Goal: Task Accomplishment & Management: Manage account settings

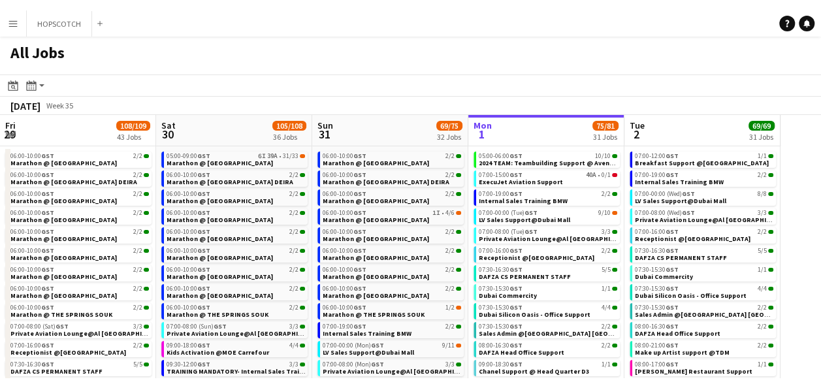
click at [30, 18] on button "HOPSCOTCH Close" at bounding box center [59, 13] width 65 height 25
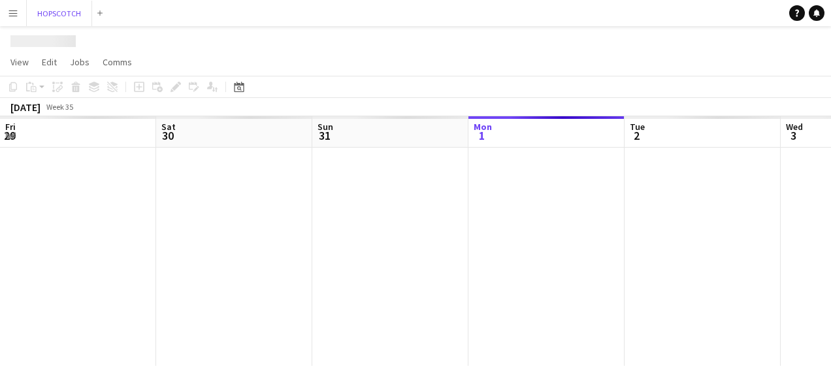
scroll to position [0, 312]
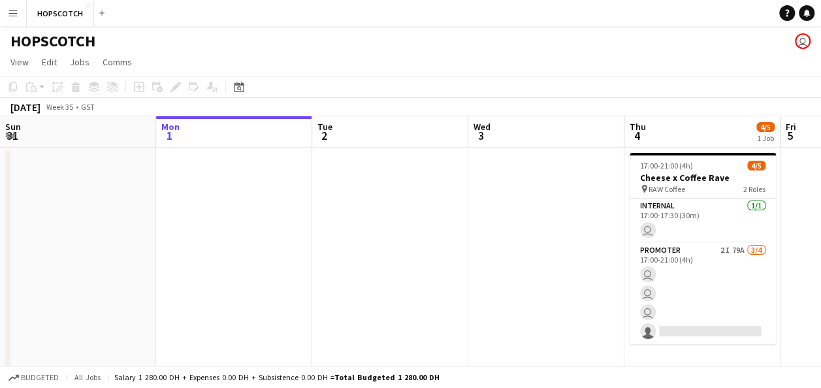
click at [19, 13] on button "Menu" at bounding box center [13, 13] width 26 height 26
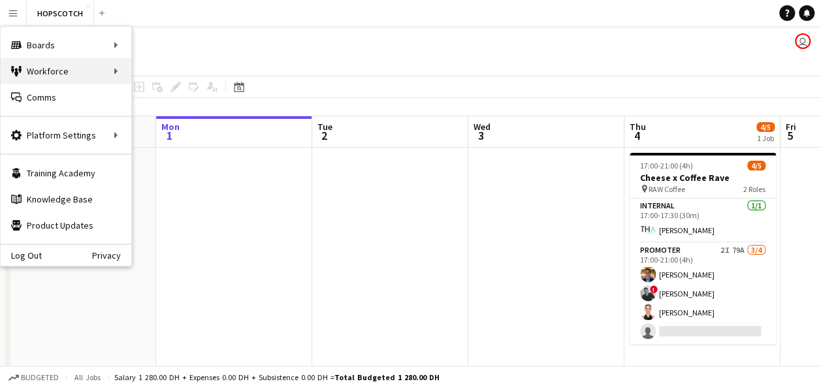
click at [57, 74] on div "Workforce Workforce" at bounding box center [66, 71] width 131 height 26
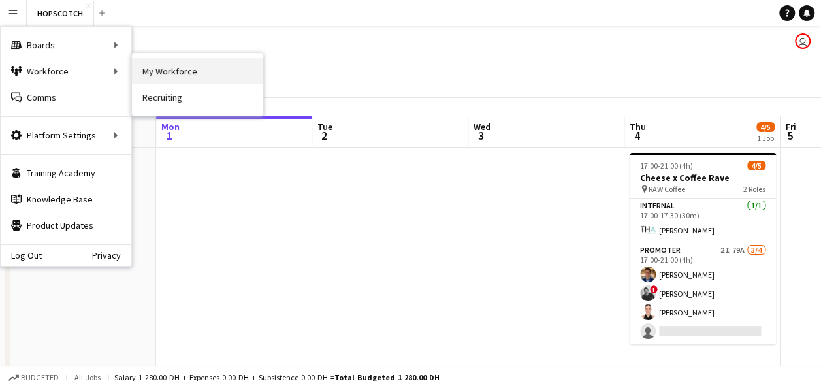
click at [165, 71] on link "My Workforce" at bounding box center [197, 71] width 131 height 26
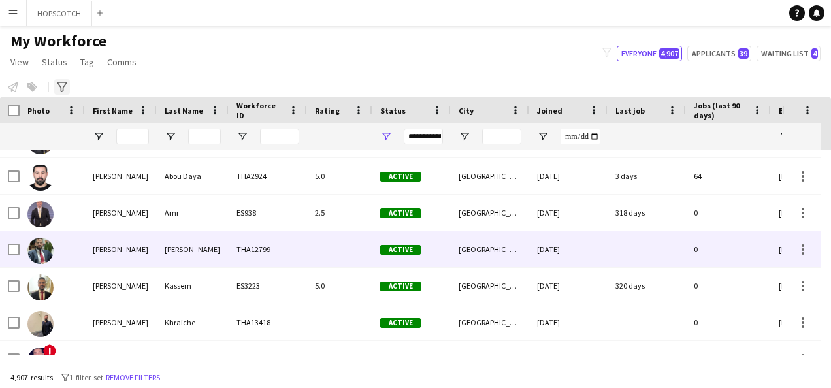
click at [62, 86] on icon "Advanced filters" at bounding box center [62, 87] width 10 height 10
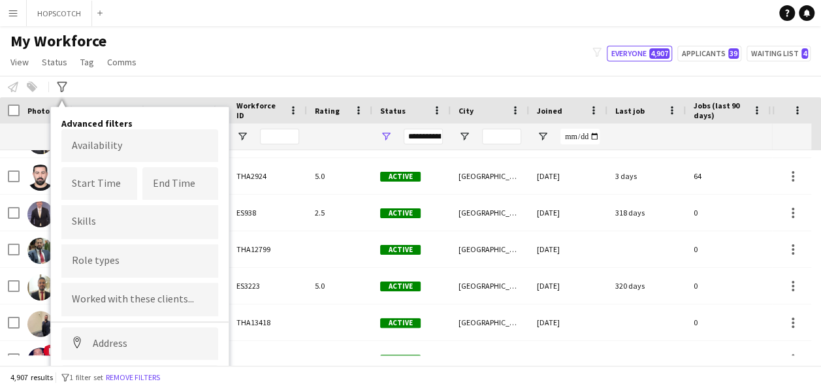
click at [538, 48] on div "My Workforce View Views Default view New view Update view Delete view Edit name…" at bounding box center [410, 53] width 821 height 44
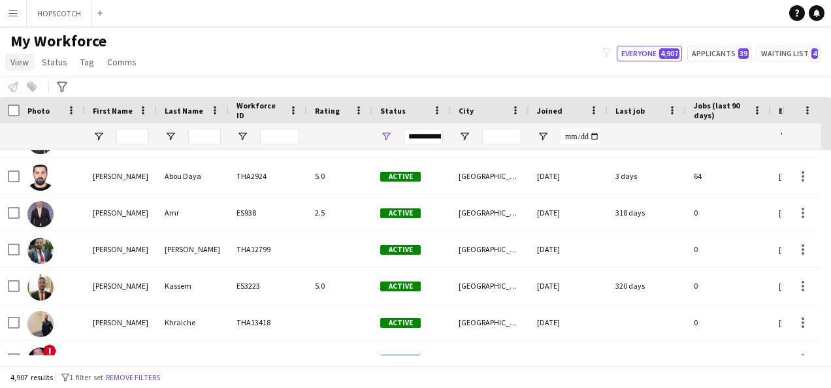
click at [27, 59] on span "View" at bounding box center [19, 62] width 18 height 12
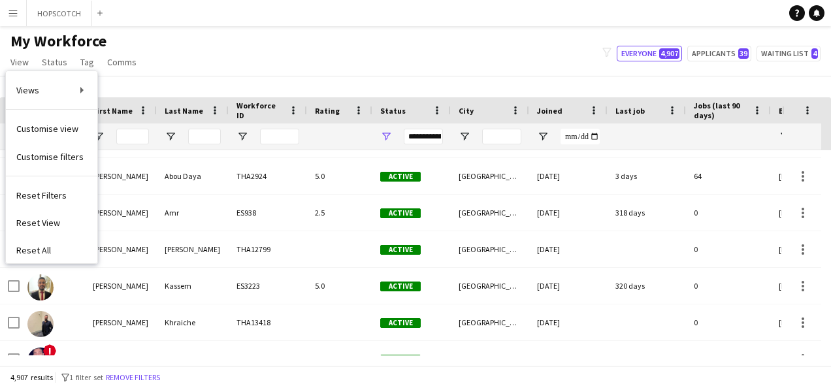
click at [256, 59] on div "My Workforce View Views Default view New view Update view Delete view Edit name…" at bounding box center [415, 53] width 831 height 44
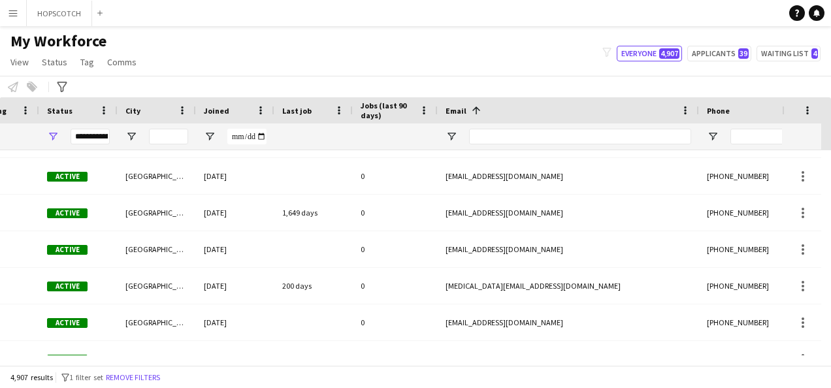
click at [595, 148] on div at bounding box center [580, 136] width 222 height 26
click at [639, 138] on input "Email Filter Input" at bounding box center [580, 137] width 222 height 16
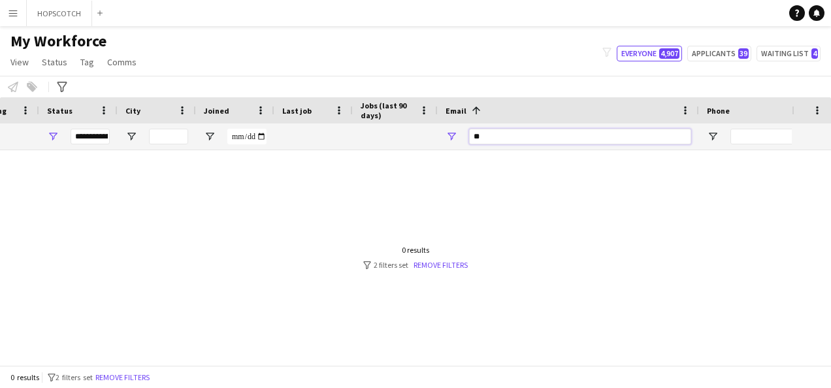
type input "*"
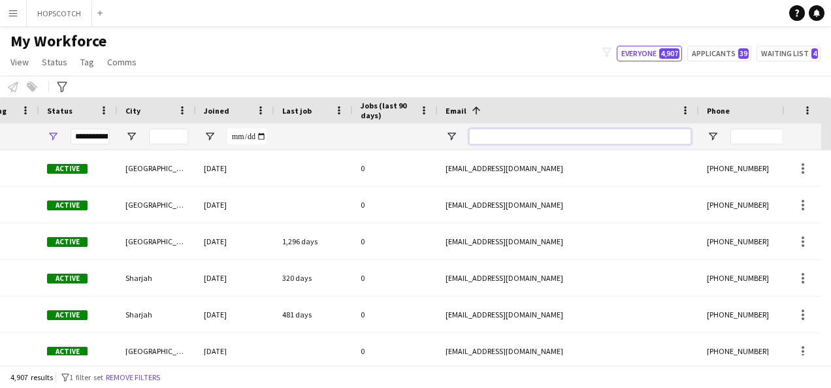
click at [529, 133] on input "Email Filter Input" at bounding box center [580, 137] width 222 height 16
click at [498, 132] on input "Email Filter Input" at bounding box center [580, 137] width 222 height 16
click at [514, 139] on input "Email Filter Input" at bounding box center [580, 137] width 222 height 16
paste input "**********"
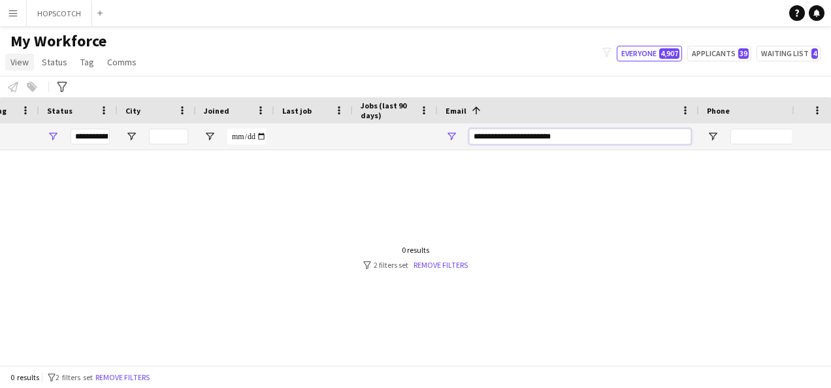
type input "**********"
click at [14, 61] on span "View" at bounding box center [19, 62] width 18 height 12
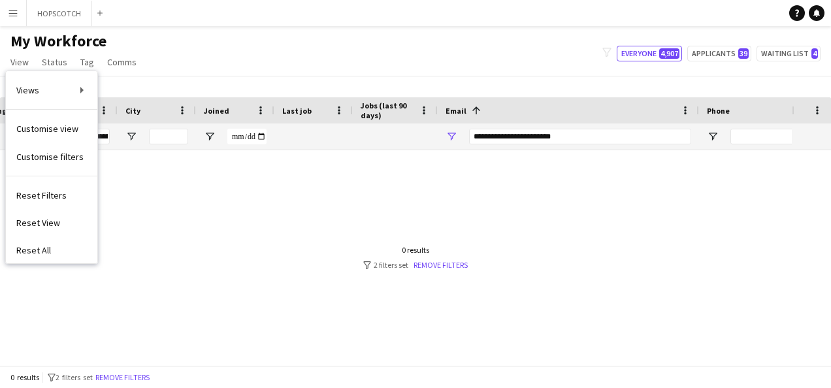
click at [604, 273] on div at bounding box center [396, 252] width 792 height 205
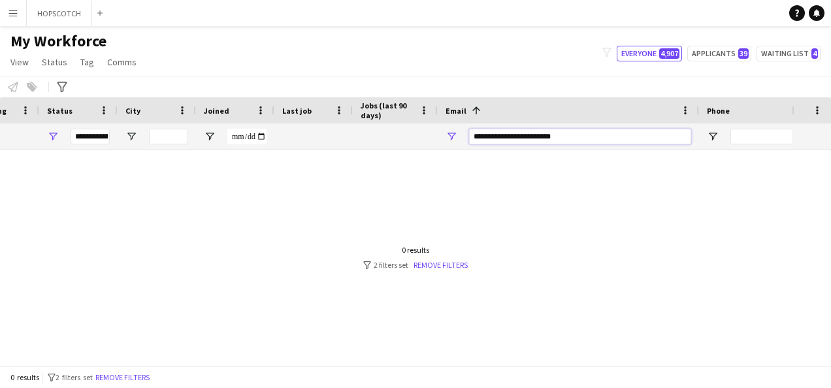
click at [593, 135] on input "**********" at bounding box center [580, 137] width 222 height 16
click at [106, 137] on div "**********" at bounding box center [90, 137] width 39 height 16
click at [302, 210] on div at bounding box center [396, 252] width 792 height 205
click at [726, 52] on button "Applicants 39" at bounding box center [719, 54] width 64 height 16
type input "**********"
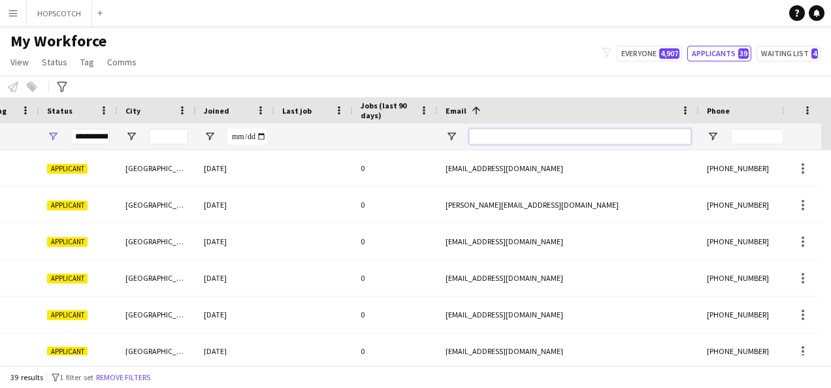
click at [542, 135] on input "Email Filter Input" at bounding box center [580, 137] width 222 height 16
paste input "**********"
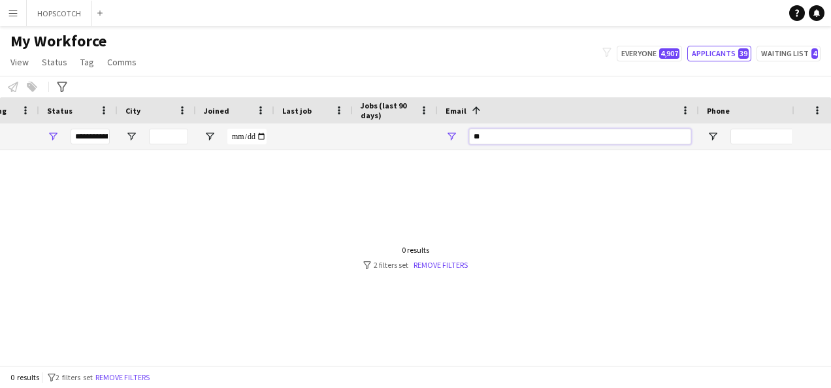
type input "*"
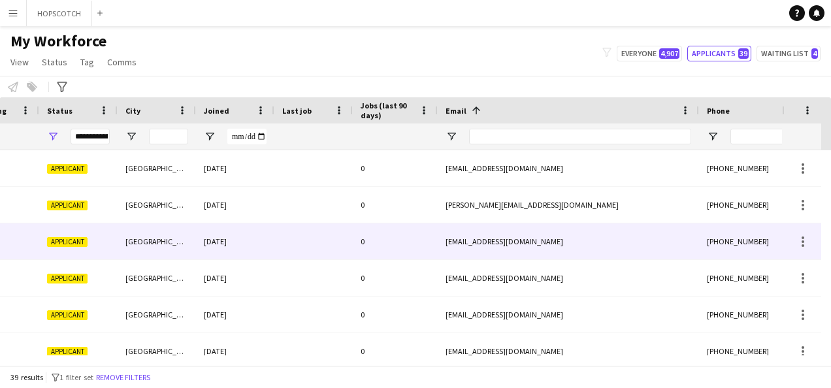
click at [485, 237] on div "[EMAIL_ADDRESS][DOMAIN_NAME]" at bounding box center [568, 241] width 261 height 36
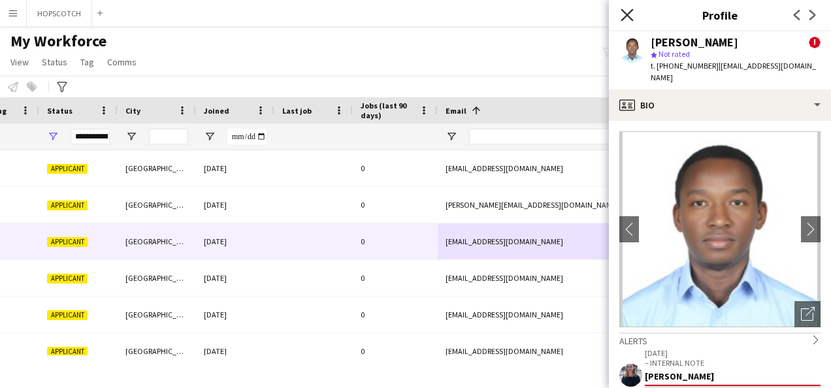
click at [627, 12] on icon "Close pop-in" at bounding box center [627, 14] width 12 height 12
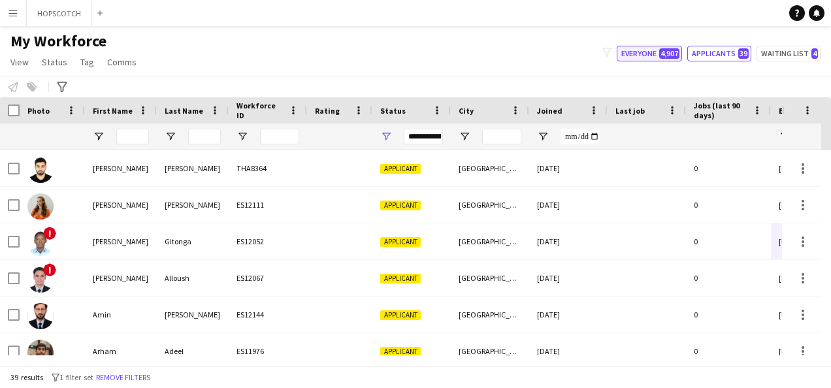
click at [649, 53] on button "Everyone 4,907" at bounding box center [649, 54] width 65 height 16
type input "**********"
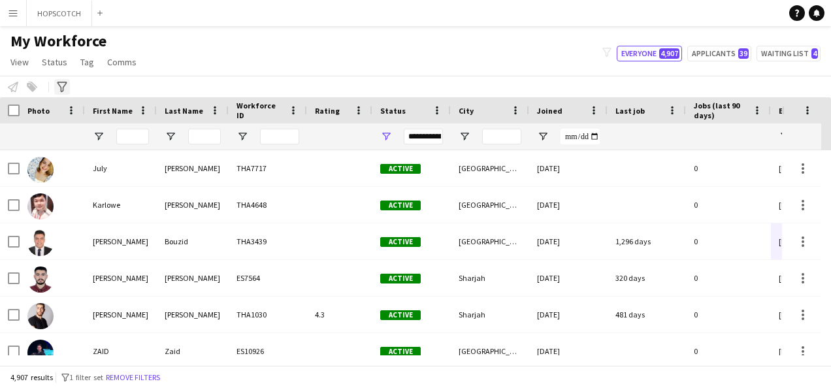
click at [65, 84] on icon at bounding box center [62, 87] width 10 height 10
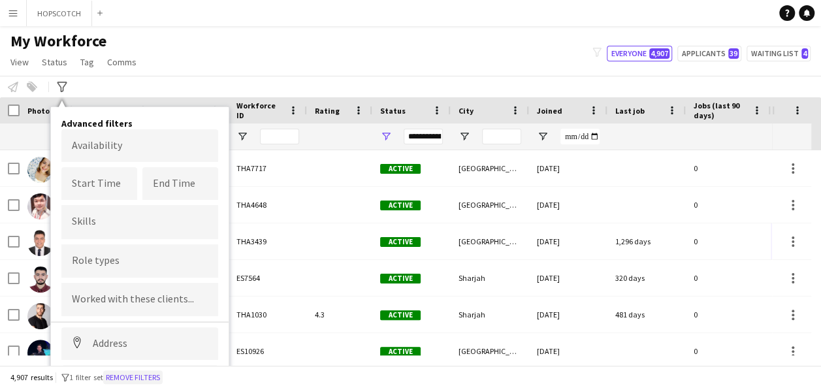
click at [163, 367] on button "Remove filters" at bounding box center [132, 377] width 59 height 14
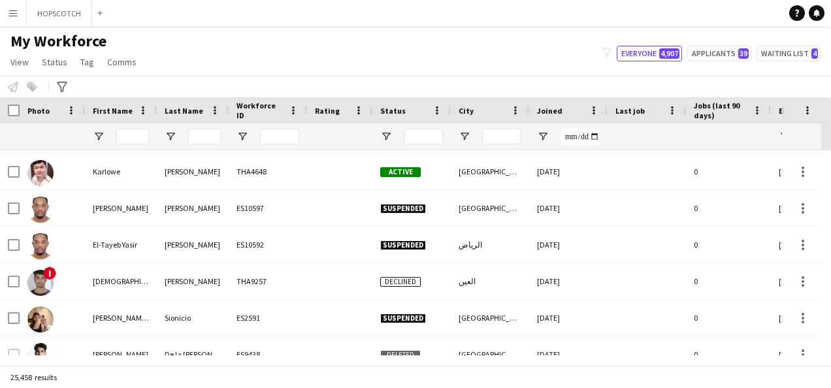
scroll to position [216, 0]
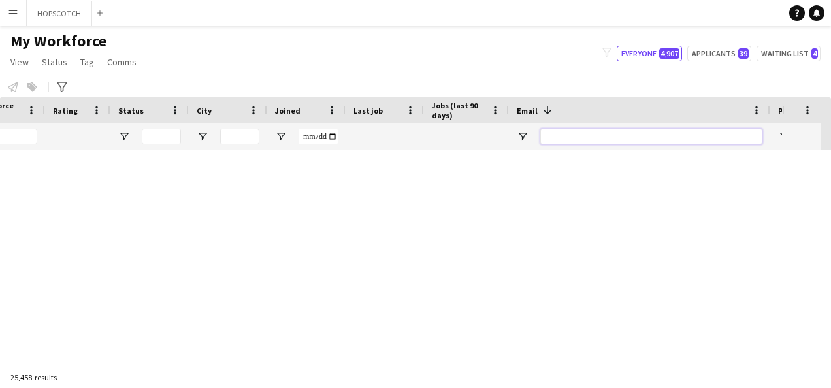
click at [659, 135] on input "Email Filter Input" at bounding box center [651, 137] width 222 height 16
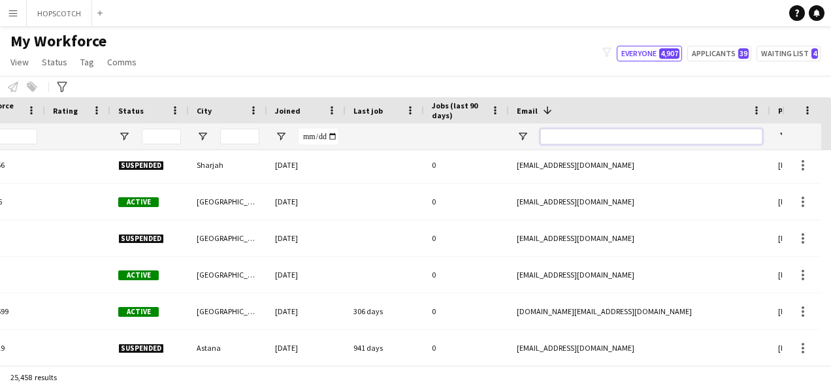
click at [618, 139] on input "Email Filter Input" at bounding box center [651, 137] width 222 height 16
click at [648, 139] on input "Email Filter Input" at bounding box center [651, 137] width 222 height 16
drag, startPoint x: 648, startPoint y: 139, endPoint x: 65, endPoint y: 84, distance: 586.0
drag, startPoint x: 65, startPoint y: 84, endPoint x: 682, endPoint y: 131, distance: 619.2
click at [682, 131] on input "Email Filter Input" at bounding box center [651, 137] width 222 height 16
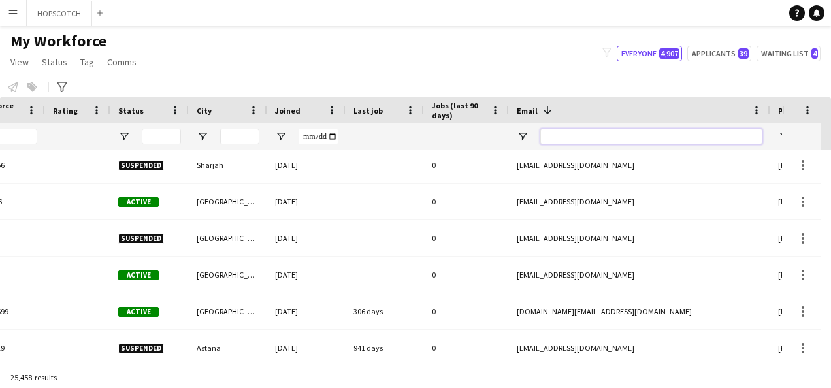
paste input "**********"
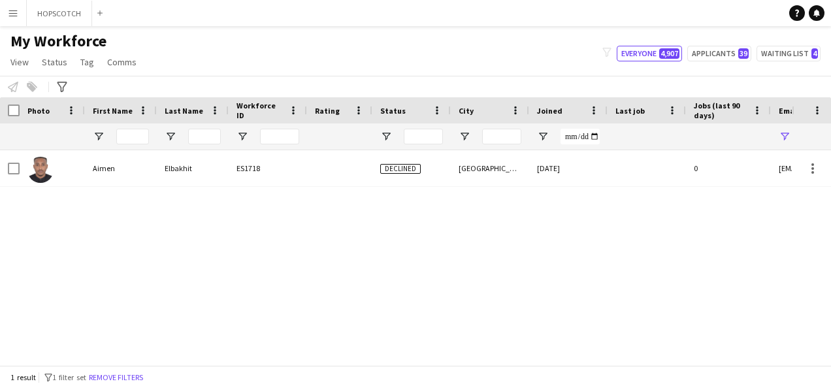
type input "**********"
click at [670, 178] on div at bounding box center [647, 168] width 78 height 36
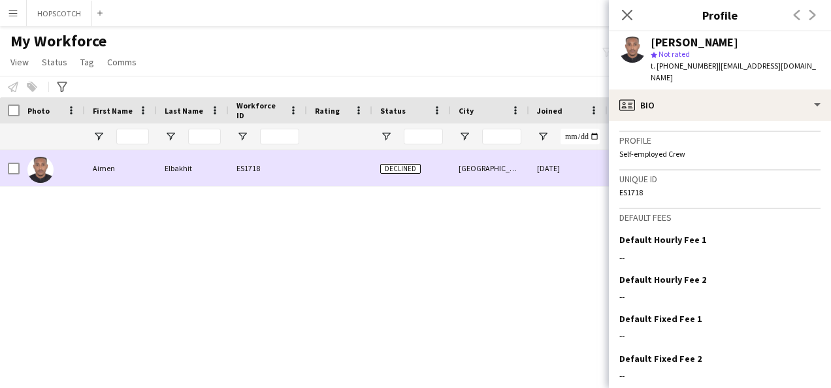
click at [573, 280] on div "[PERSON_NAME] ES1718 Declined [GEOGRAPHIC_DATA] [DATE] 0 [EMAIL_ADDRESS][DOMAIN…" at bounding box center [396, 252] width 792 height 205
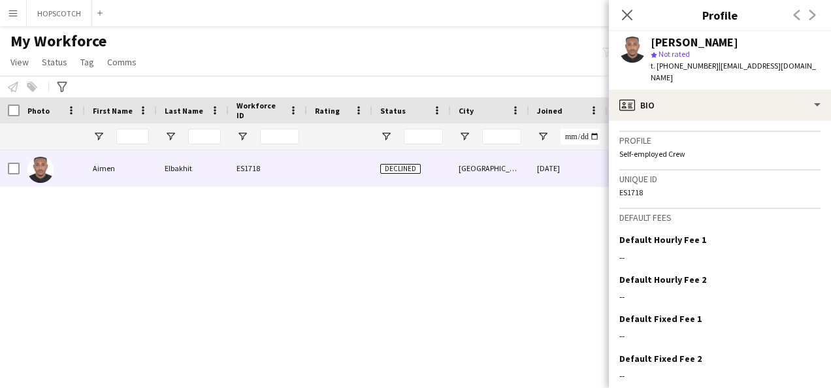
click at [631, 10] on icon at bounding box center [627, 15] width 10 height 10
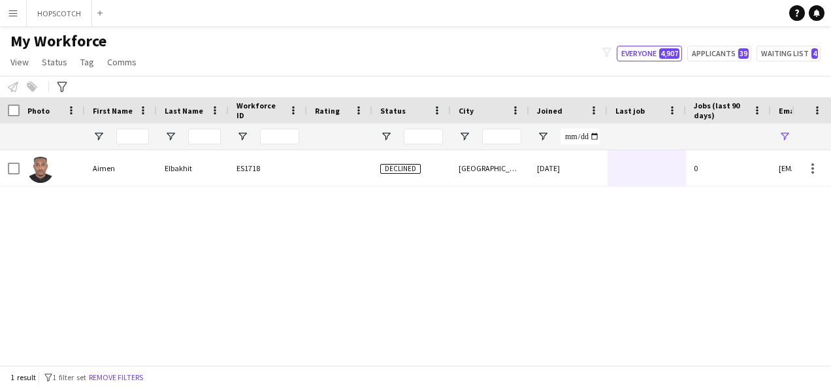
drag, startPoint x: 164, startPoint y: 355, endPoint x: 383, endPoint y: 413, distance: 226.5
click at [383, 367] on html "Menu Boards Boards Boards All jobs Status Workforce Workforce My Workforce Recr…" at bounding box center [415, 194] width 831 height 388
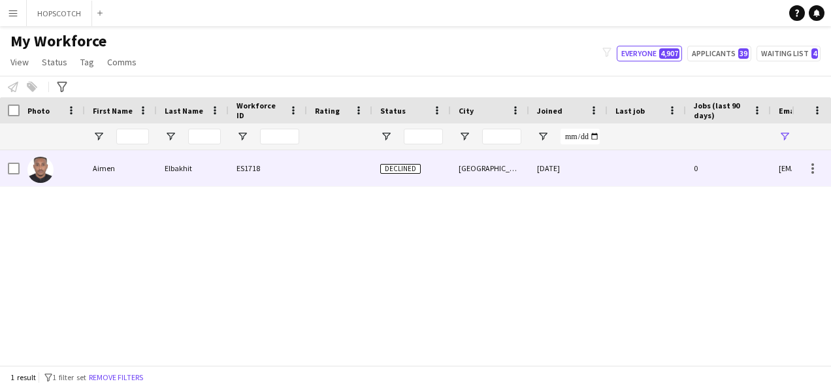
click at [404, 165] on span "Declined" at bounding box center [400, 169] width 41 height 10
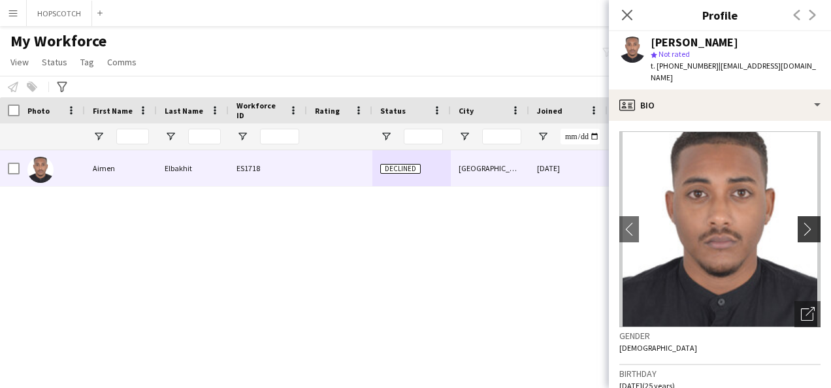
click at [802, 222] on app-icon "chevron-right" at bounding box center [811, 229] width 20 height 14
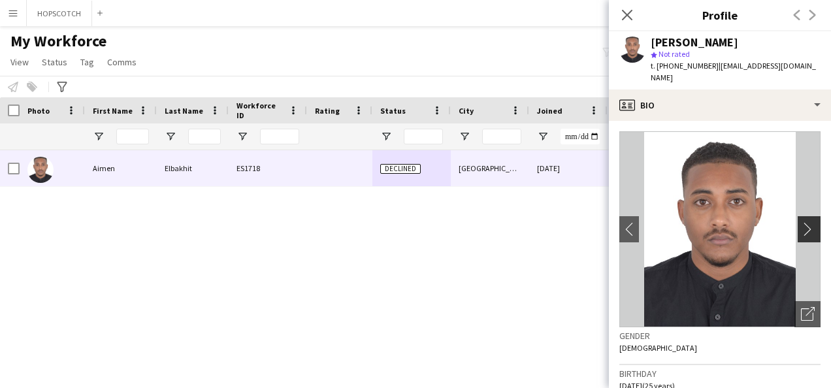
click at [804, 222] on app-icon "chevron-right" at bounding box center [811, 229] width 20 height 14
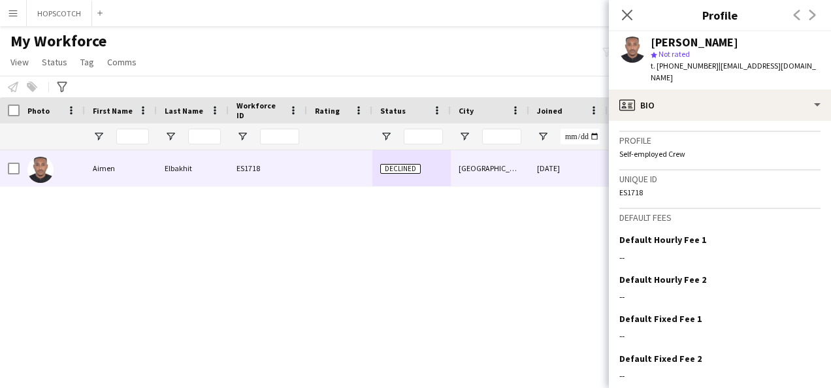
click at [585, 205] on div "[GEOGRAPHIC_DATA] [DATE] 0 [EMAIL_ADDRESS][DOMAIN_NAME] Declined ES1718 Elbakhi…" at bounding box center [396, 252] width 792 height 205
click at [639, 12] on div "Close pop-in" at bounding box center [627, 15] width 37 height 30
click at [631, 16] on icon "Close pop-in" at bounding box center [627, 14] width 12 height 12
